Goal: Information Seeking & Learning: Find specific fact

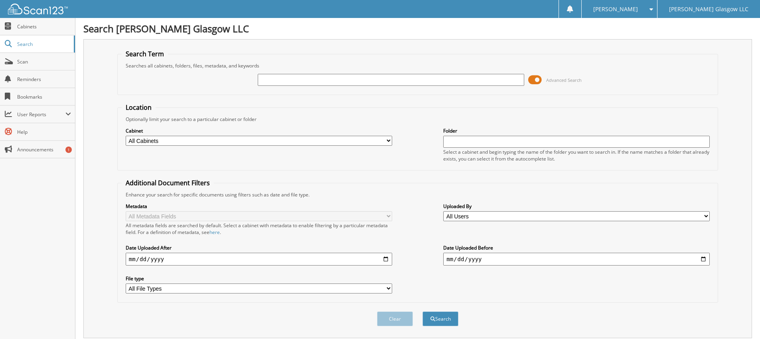
click at [531, 79] on span at bounding box center [535, 80] width 14 height 12
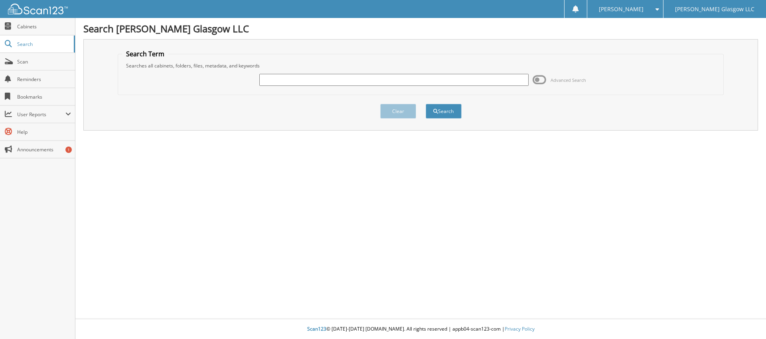
click at [440, 75] on input "text" at bounding box center [393, 80] width 269 height 12
paste input "6082653"
type input "6082653"
click at [426, 104] on button "Search" at bounding box center [444, 111] width 36 height 15
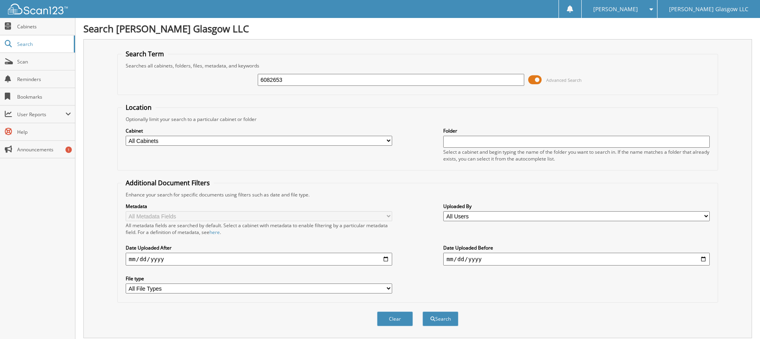
click at [536, 81] on span at bounding box center [535, 80] width 14 height 12
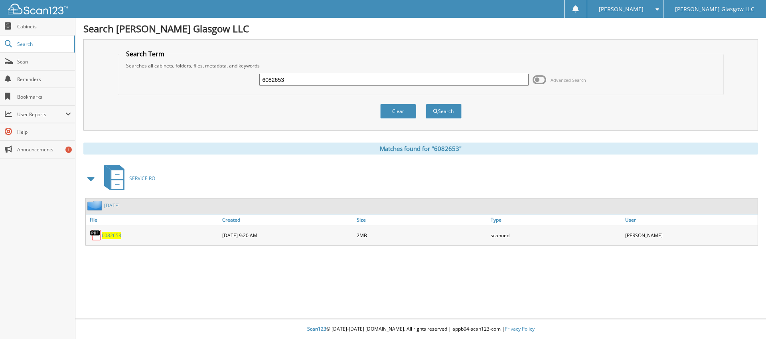
click at [116, 232] on span "6082653" at bounding box center [112, 235] width 20 height 7
click at [110, 235] on span "6082653" at bounding box center [112, 235] width 20 height 7
click at [109, 237] on span "6082653" at bounding box center [112, 235] width 20 height 7
drag, startPoint x: 304, startPoint y: 81, endPoint x: 85, endPoint y: 78, distance: 219.0
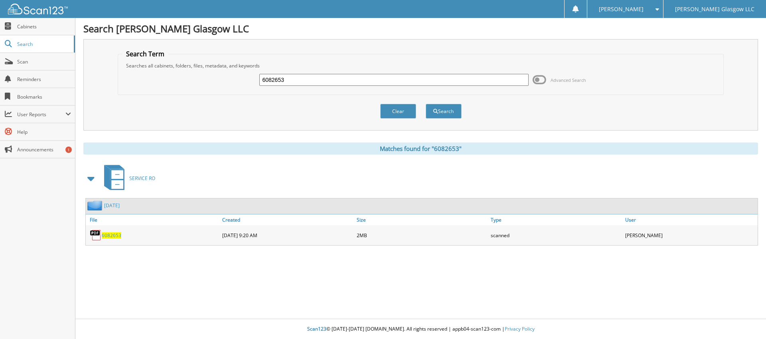
click at [85, 78] on div "Search Term Searches all cabinets, folders, files, metadata, and keywords 60826…" at bounding box center [420, 84] width 675 height 91
click at [287, 81] on input "text" at bounding box center [393, 80] width 269 height 12
paste input "6087885"
type input "6087885"
click at [426, 104] on button "Search" at bounding box center [444, 111] width 36 height 15
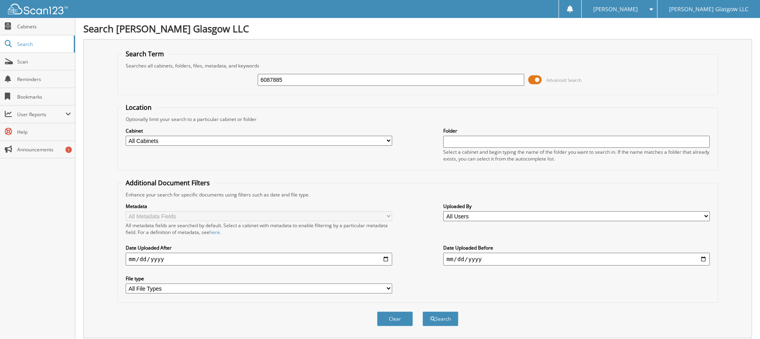
click at [535, 76] on span at bounding box center [535, 80] width 14 height 12
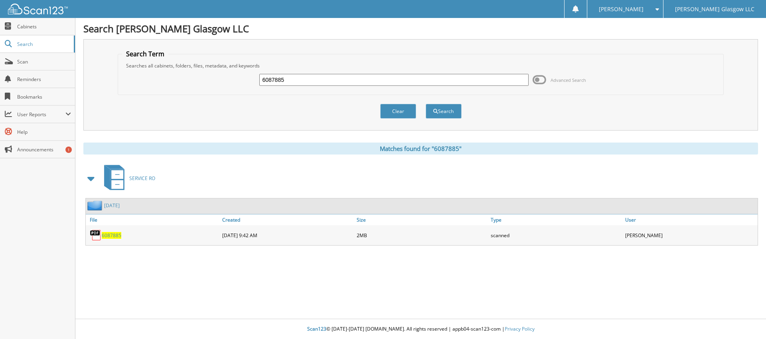
click at [107, 235] on span "6087885" at bounding box center [112, 235] width 20 height 7
click at [316, 81] on input "6087885" at bounding box center [393, 80] width 269 height 12
paste input "8092"
type input "6088092"
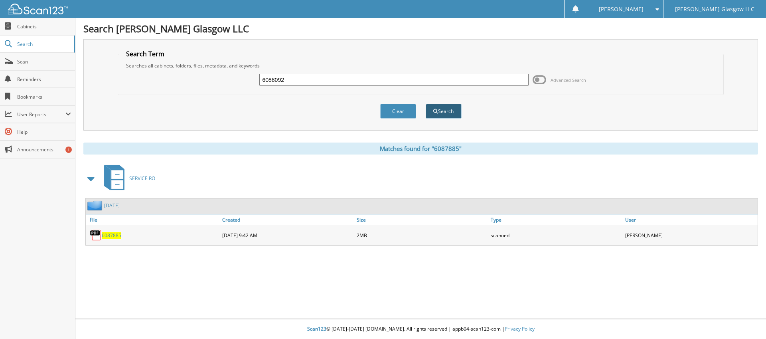
click at [441, 110] on button "Search" at bounding box center [444, 111] width 36 height 15
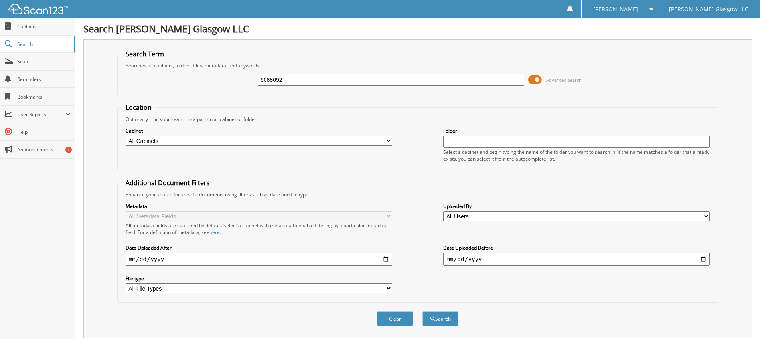
click at [539, 79] on span at bounding box center [535, 80] width 14 height 12
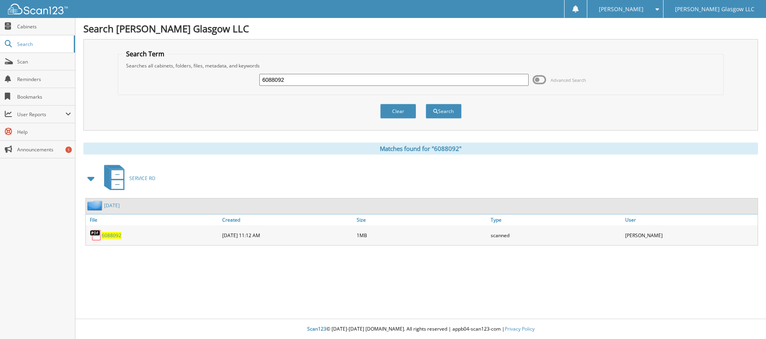
click at [108, 235] on span "6088092" at bounding box center [112, 235] width 20 height 7
click at [330, 77] on input "6088092" at bounding box center [393, 80] width 269 height 12
paste input "6083127"
type input "6083127"
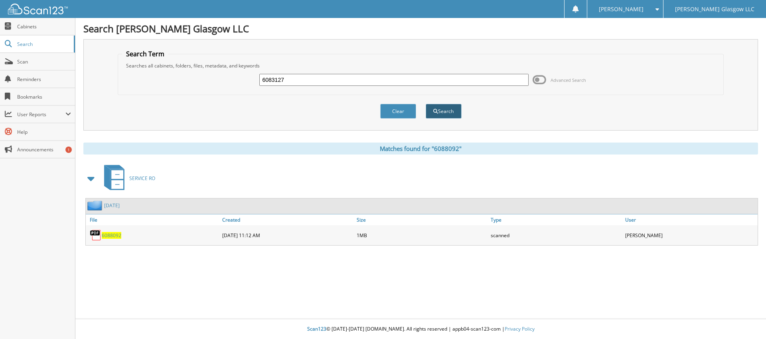
click at [449, 114] on button "Search" at bounding box center [444, 111] width 36 height 15
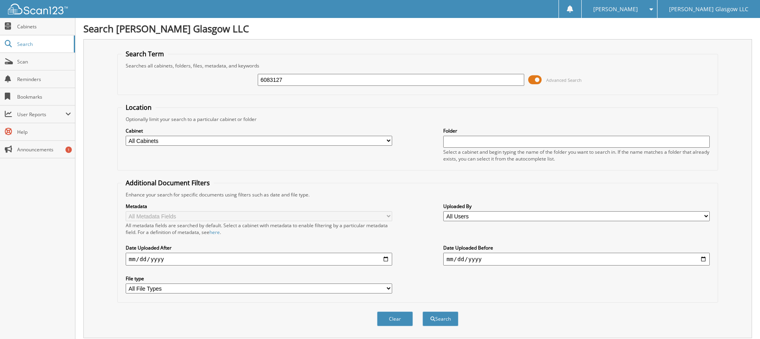
click at [538, 80] on span at bounding box center [535, 80] width 14 height 12
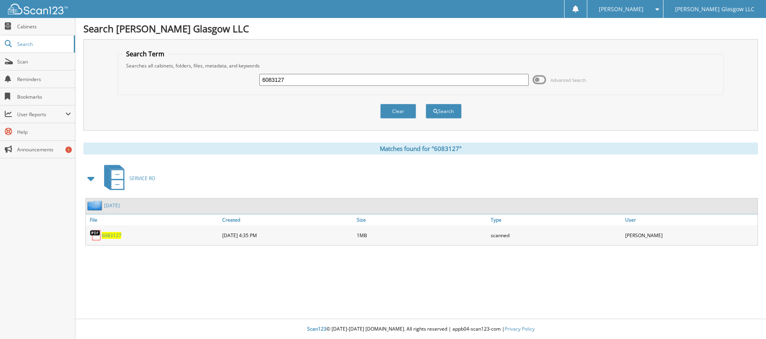
click at [112, 235] on span "6083127" at bounding box center [112, 235] width 20 height 7
drag, startPoint x: 236, startPoint y: 264, endPoint x: 177, endPoint y: 237, distance: 64.8
click at [236, 264] on div "Search [PERSON_NAME] Glasgow LLC Search Term Searches all cabinets, folders, fi…" at bounding box center [420, 169] width 690 height 339
click at [116, 237] on span "6083127" at bounding box center [112, 235] width 20 height 7
click at [100, 235] on img at bounding box center [96, 235] width 12 height 12
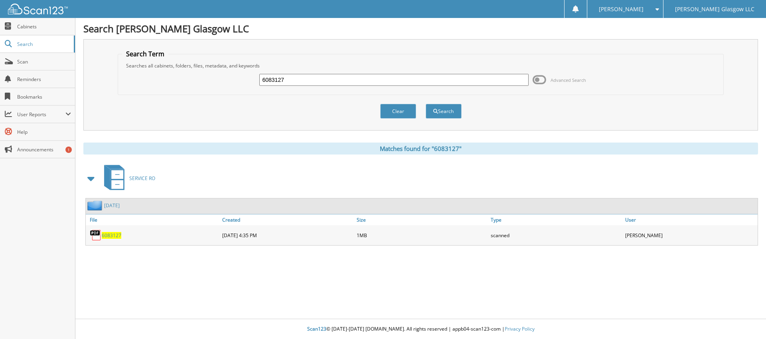
click at [108, 235] on span "6083127" at bounding box center [112, 235] width 20 height 7
click at [115, 235] on span "6083127" at bounding box center [112, 235] width 20 height 7
drag, startPoint x: 285, startPoint y: 249, endPoint x: 281, endPoint y: 252, distance: 5.1
click at [284, 252] on div "Search [PERSON_NAME] Glasgow LLC Search Term Searches all cabinets, folders, fi…" at bounding box center [420, 169] width 690 height 339
click at [104, 232] on span "6083127" at bounding box center [112, 235] width 20 height 7
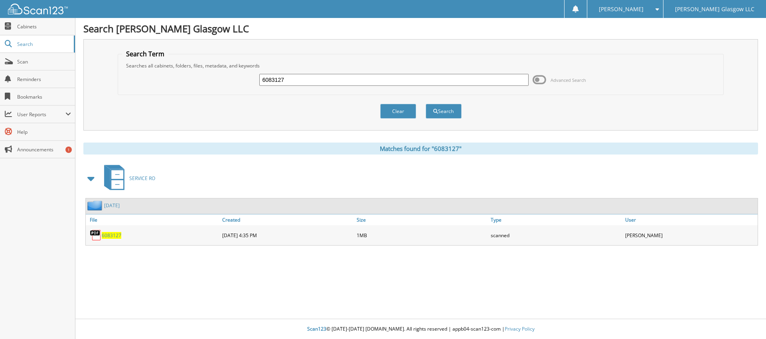
click at [393, 283] on div "Search [PERSON_NAME] Glasgow LLC Search Term Searches all cabinets, folders, fi…" at bounding box center [420, 169] width 690 height 339
